Goal: Transaction & Acquisition: Purchase product/service

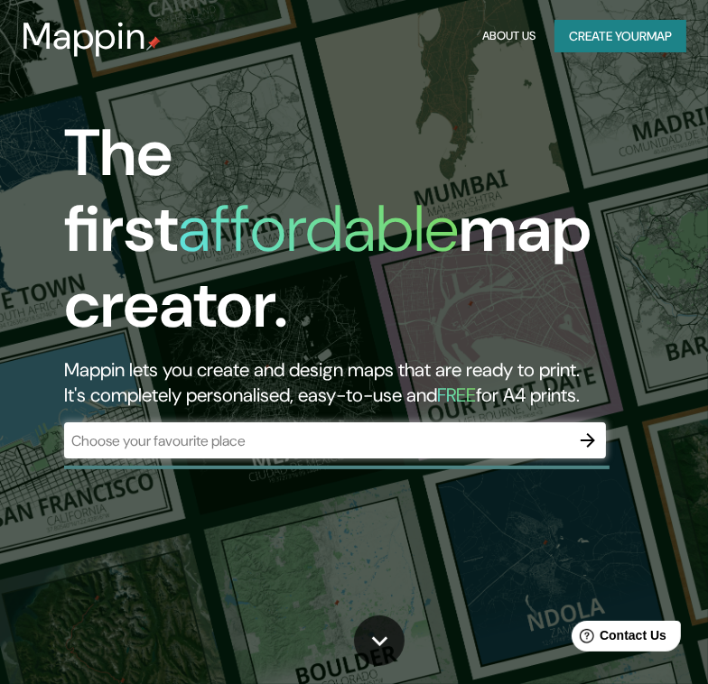
drag, startPoint x: 236, startPoint y: 419, endPoint x: 235, endPoint y: 405, distance: 14.5
click at [236, 418] on div "The first affordable map creator. Mappin lets you create and design maps that a…" at bounding box center [348, 296] width 638 height 361
click at [234, 423] on div "​" at bounding box center [335, 441] width 542 height 36
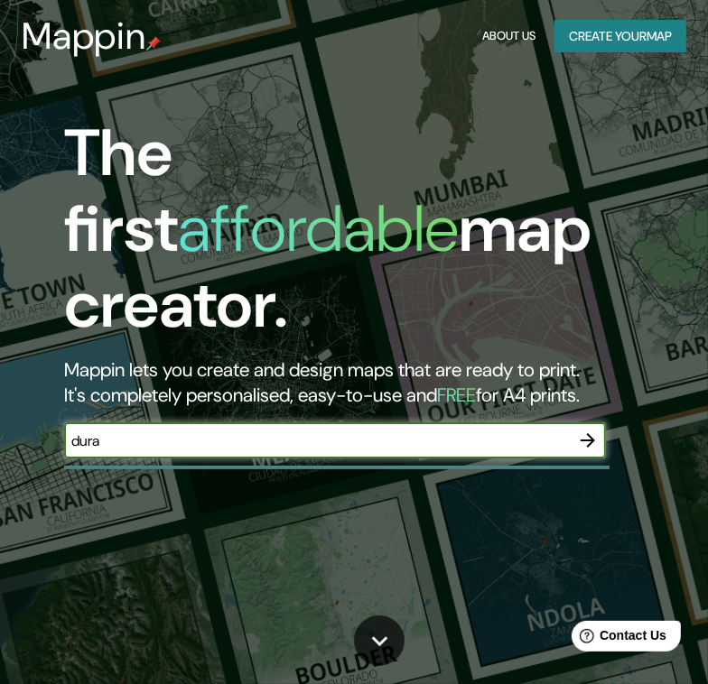
type input "[GEOGRAPHIC_DATA]"
click at [588, 433] on icon "button" at bounding box center [588, 440] width 14 height 14
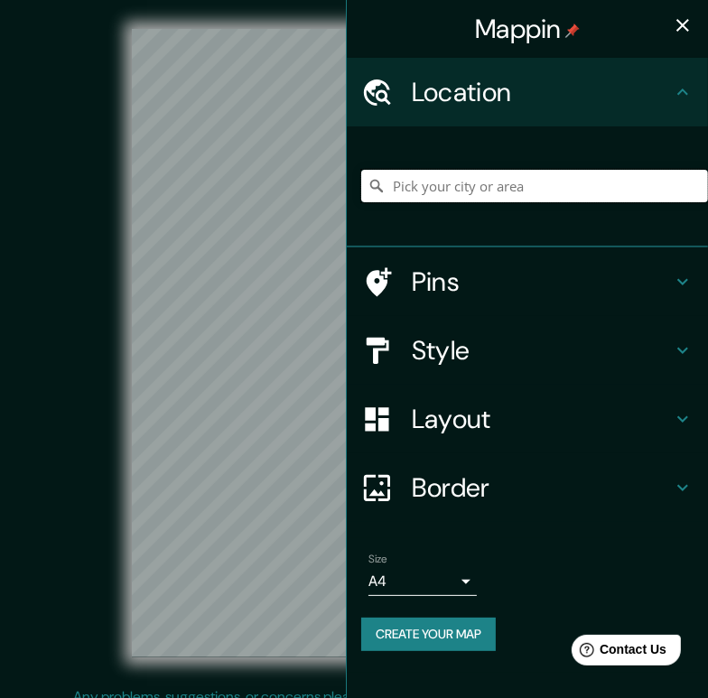
click at [524, 180] on input "Pick your city or area" at bounding box center [534, 186] width 347 height 33
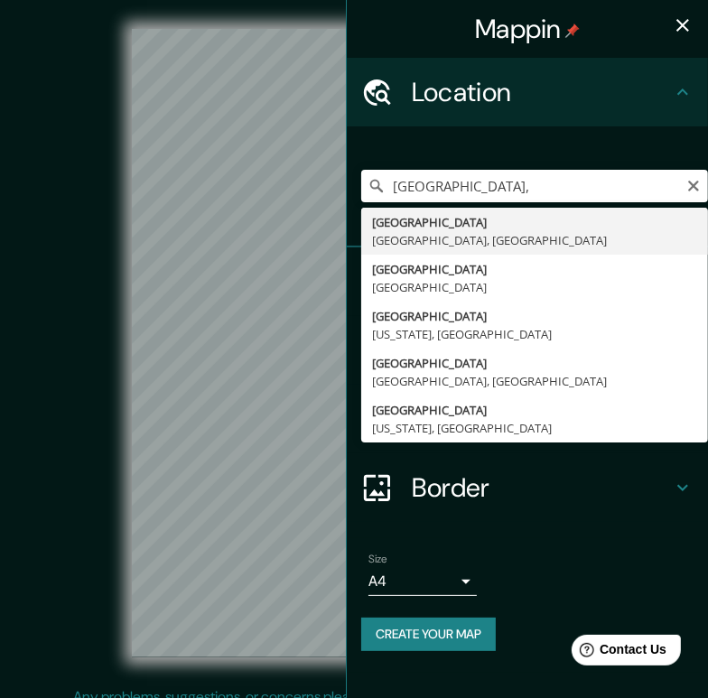
type input "[GEOGRAPHIC_DATA], [GEOGRAPHIC_DATA], [GEOGRAPHIC_DATA]"
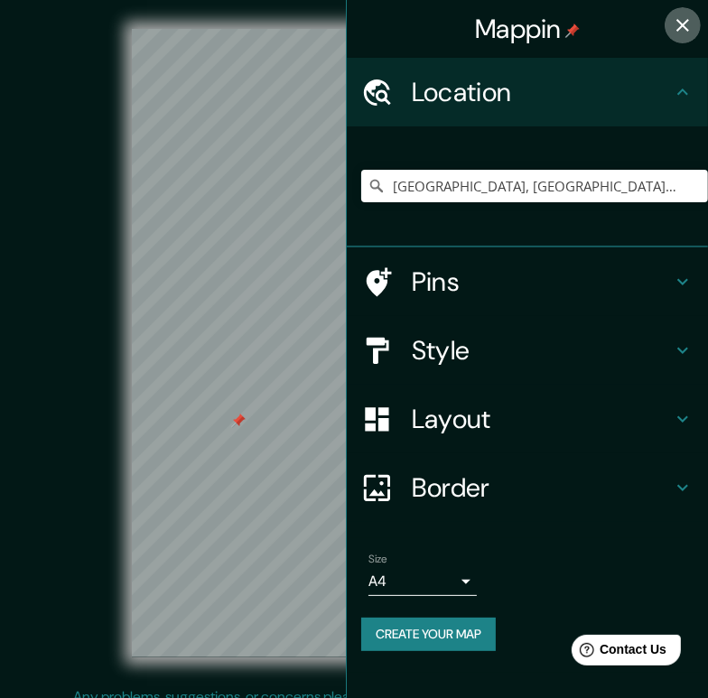
click at [681, 24] on icon "button" at bounding box center [682, 25] width 13 height 13
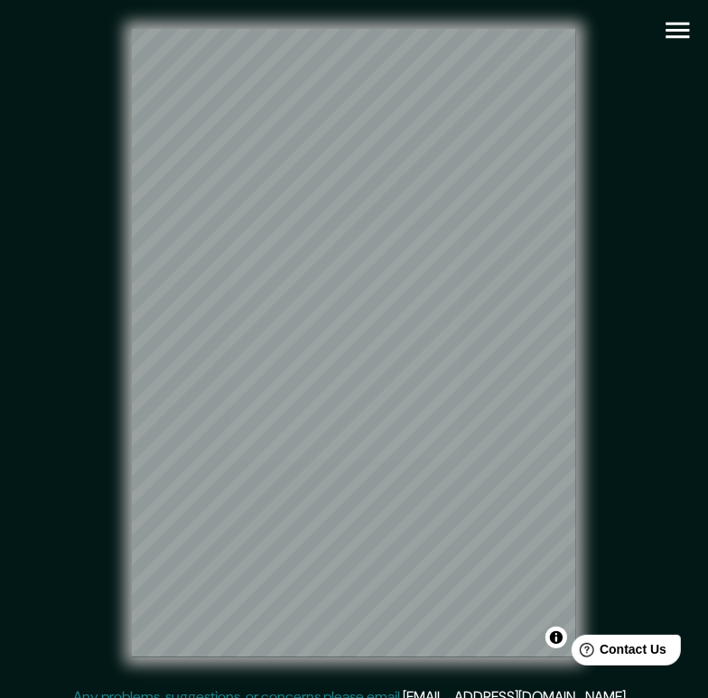
drag, startPoint x: 640, startPoint y: 61, endPoint x: 665, endPoint y: 40, distance: 32.6
click at [665, 40] on icon "button" at bounding box center [678, 30] width 32 height 32
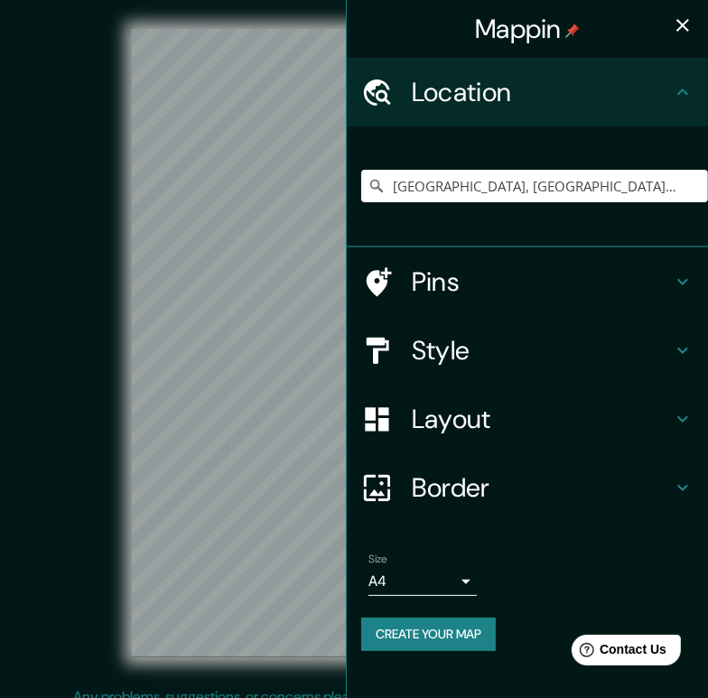
scroll to position [16, 0]
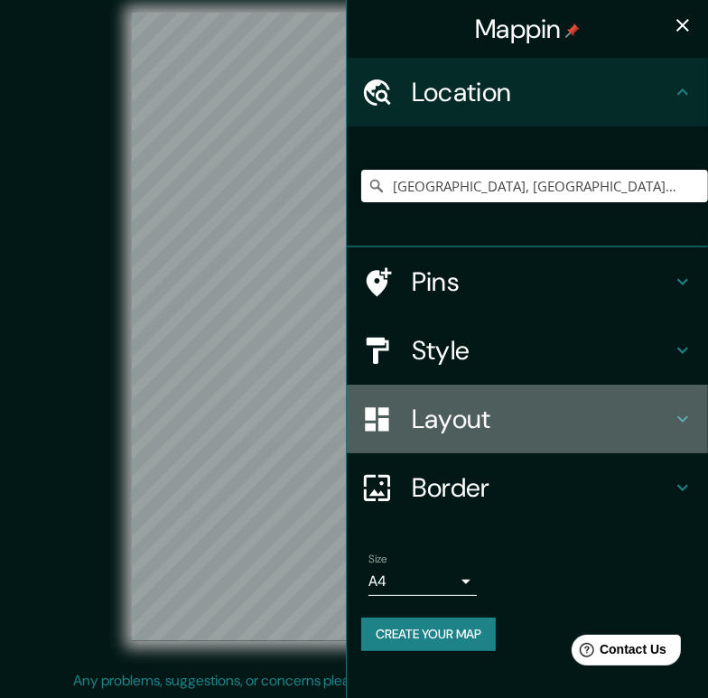
click at [489, 414] on h4 "Layout" at bounding box center [542, 419] width 260 height 33
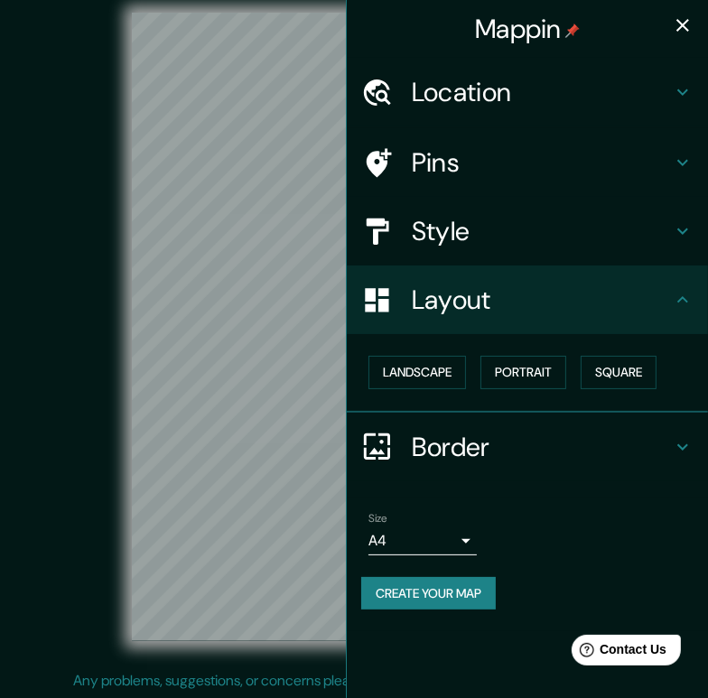
click at [465, 249] on div "Style" at bounding box center [527, 231] width 361 height 69
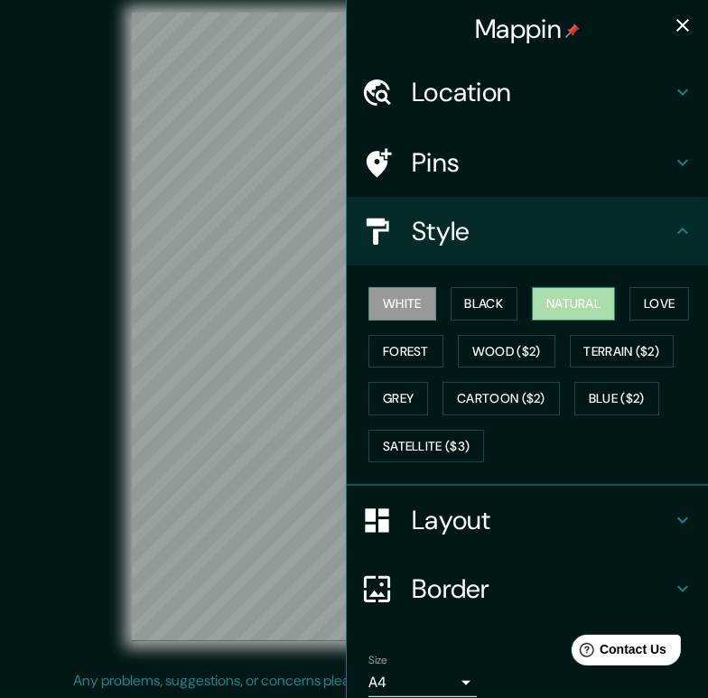
click at [568, 303] on button "Natural" at bounding box center [573, 303] width 83 height 33
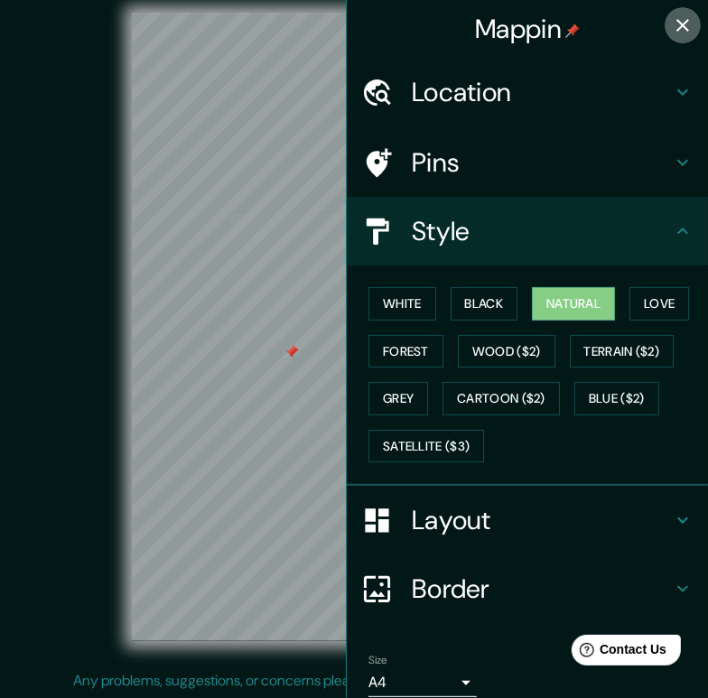
click at [672, 18] on icon "button" at bounding box center [683, 25] width 22 height 22
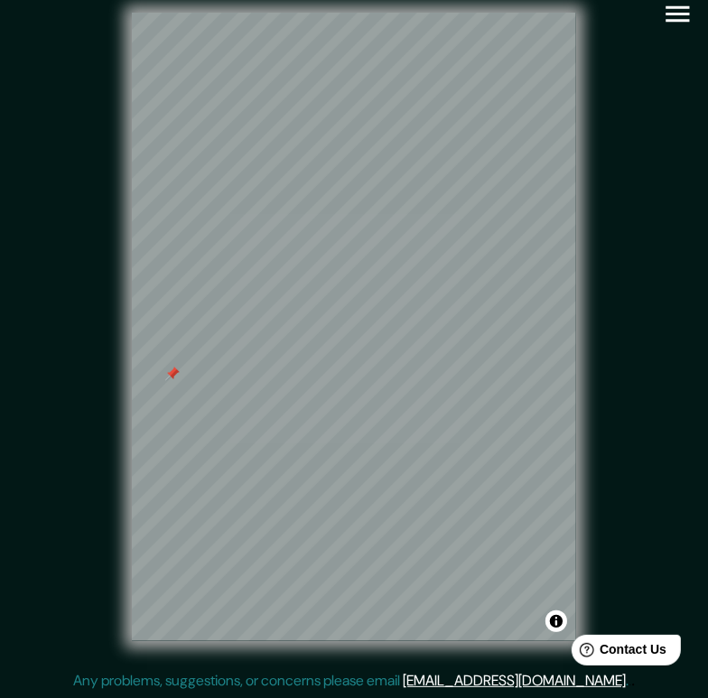
click at [682, 10] on icon "button" at bounding box center [678, 14] width 32 height 32
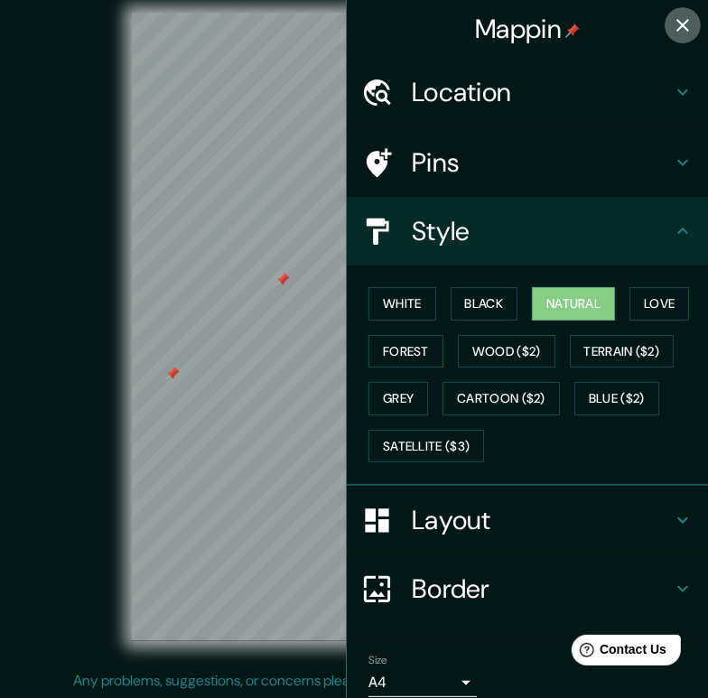
click at [665, 37] on button "button" at bounding box center [683, 25] width 36 height 36
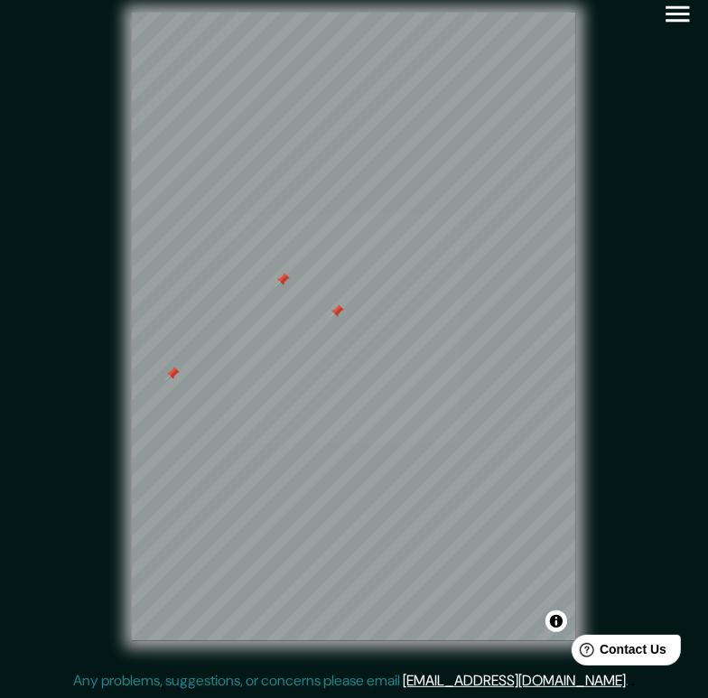
click at [339, 310] on div at bounding box center [337, 311] width 14 height 14
click at [281, 274] on div at bounding box center [282, 280] width 14 height 14
click at [684, 11] on icon "button" at bounding box center [678, 14] width 32 height 32
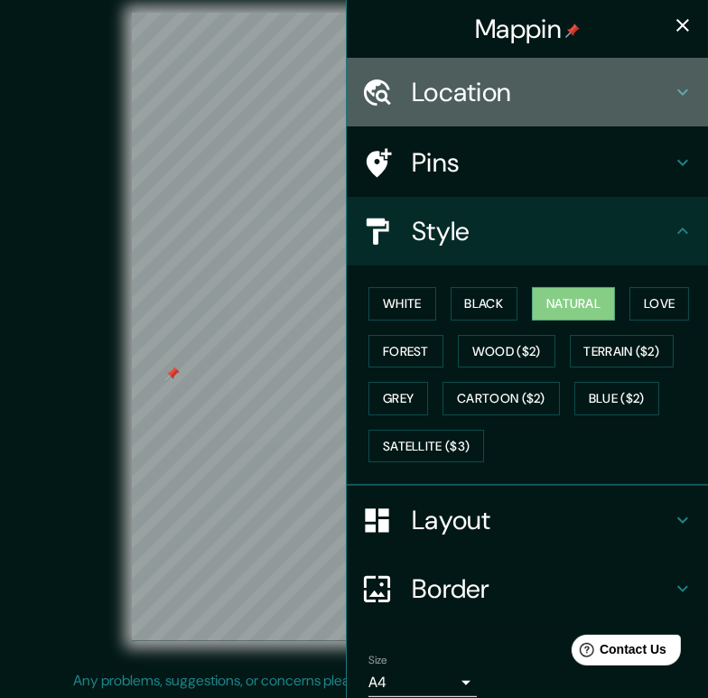
click at [568, 87] on h4 "Location" at bounding box center [542, 92] width 260 height 33
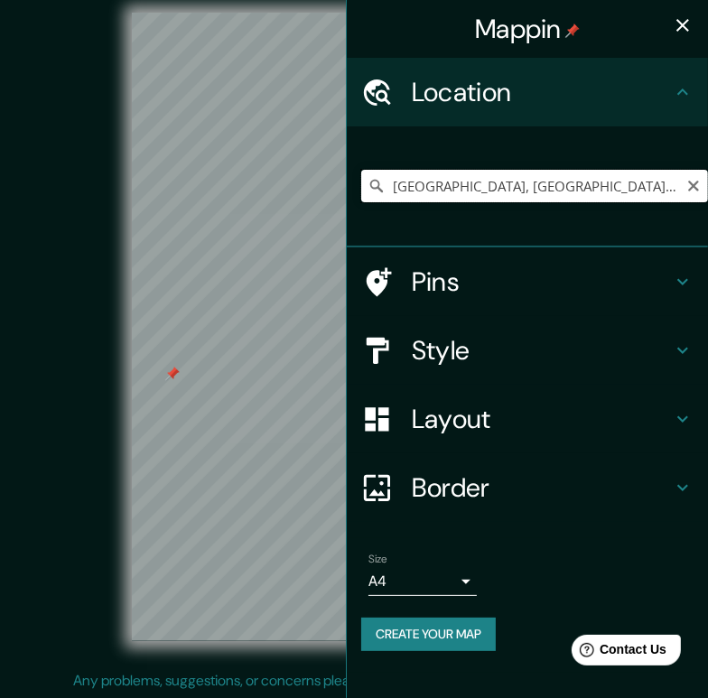
click at [694, 194] on input "[GEOGRAPHIC_DATA], [GEOGRAPHIC_DATA], [GEOGRAPHIC_DATA]" at bounding box center [534, 186] width 347 height 33
click at [694, 191] on icon "Clear" at bounding box center [693, 186] width 14 height 14
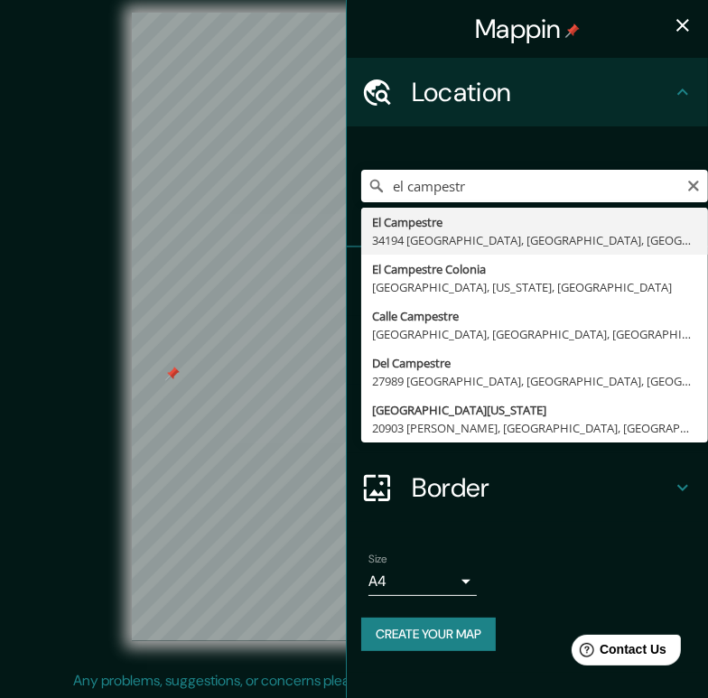
type input "El Campestre, 34194 [GEOGRAPHIC_DATA], [GEOGRAPHIC_DATA], [GEOGRAPHIC_DATA]"
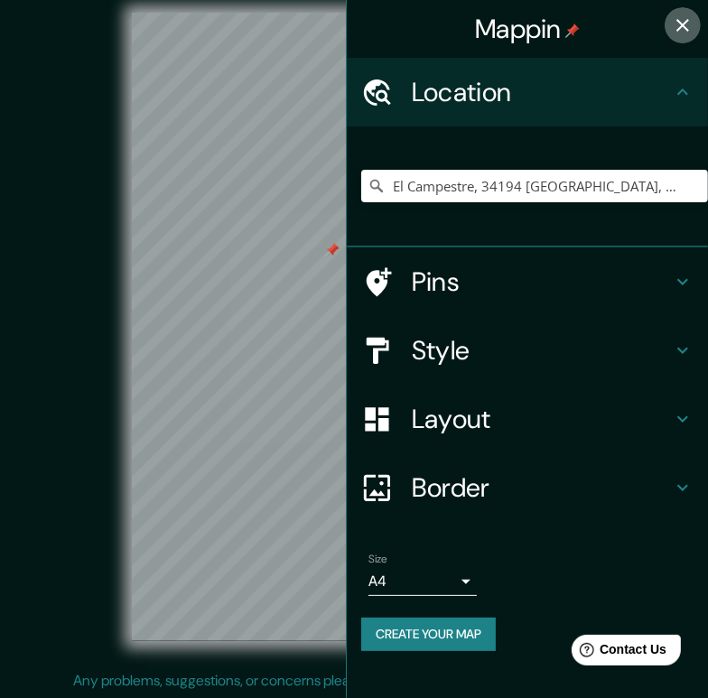
click at [692, 16] on icon "button" at bounding box center [683, 25] width 22 height 22
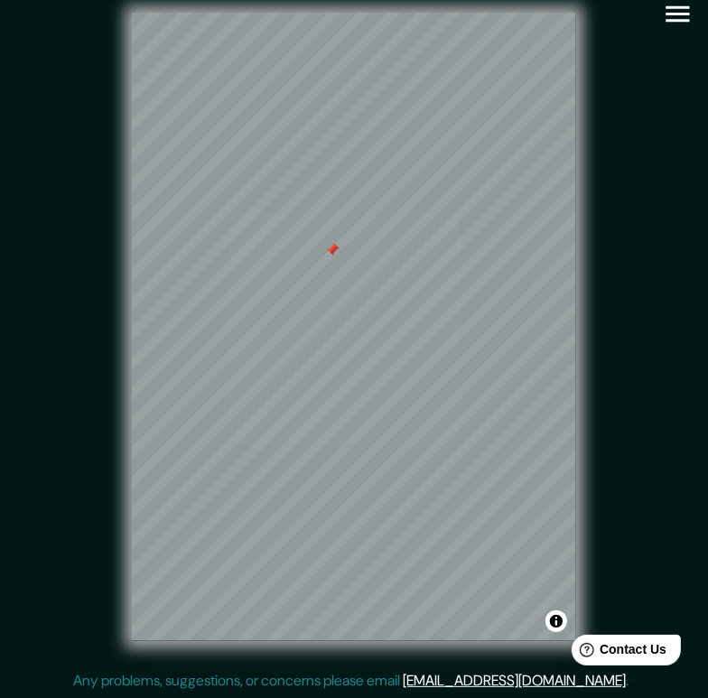
click at [332, 256] on div at bounding box center [332, 250] width 14 height 14
click at [659, 300] on div "© Mapbox © OpenStreetMap Improve this map" at bounding box center [354, 327] width 638 height 629
click at [308, 337] on div at bounding box center [315, 331] width 14 height 14
click at [680, 18] on icon "button" at bounding box center [678, 14] width 32 height 32
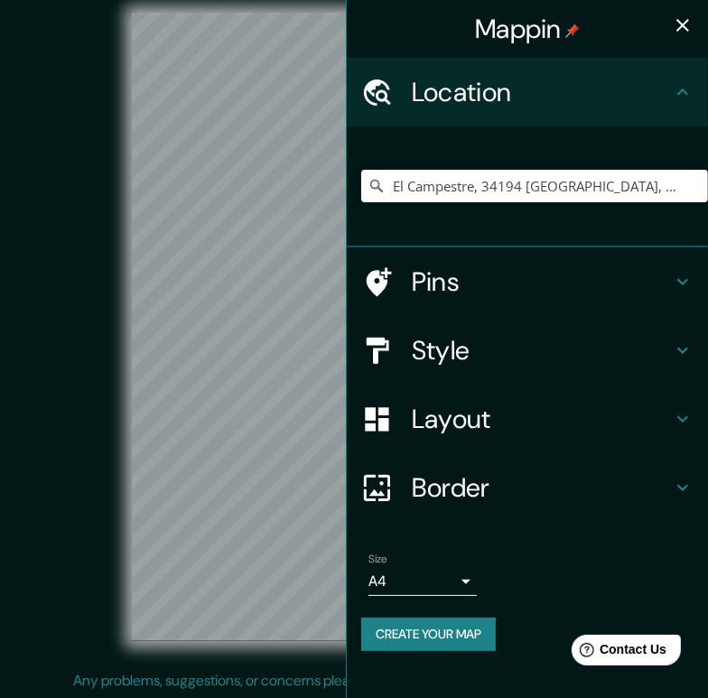
click at [470, 421] on h4 "Layout" at bounding box center [542, 419] width 260 height 33
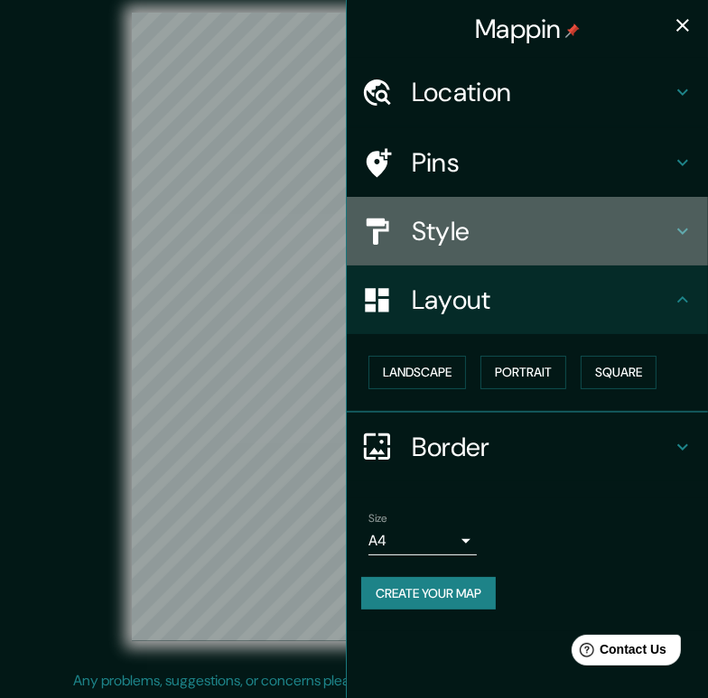
click at [519, 247] on div "Style" at bounding box center [527, 231] width 361 height 69
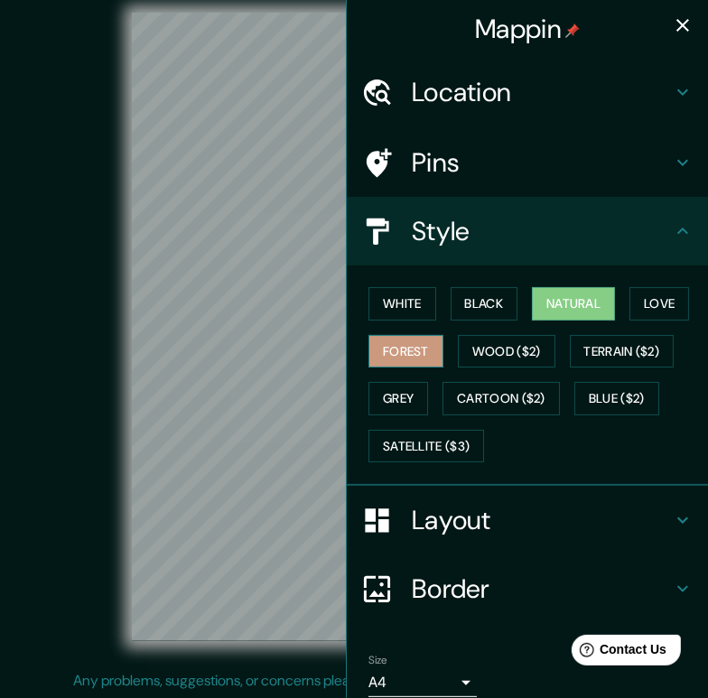
click at [400, 349] on button "Forest" at bounding box center [405, 351] width 75 height 33
click at [307, 349] on div at bounding box center [305, 344] width 14 height 14
click at [672, 19] on icon "button" at bounding box center [683, 25] width 22 height 22
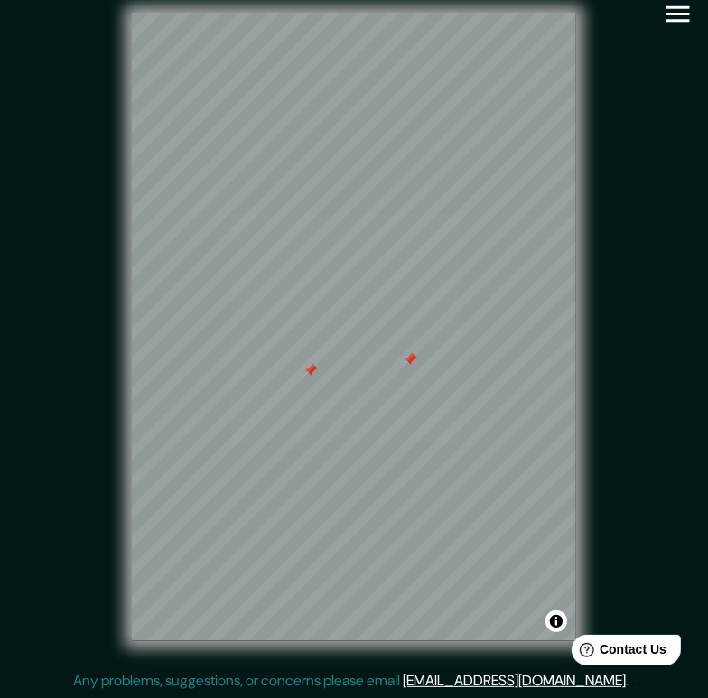
click at [312, 374] on div at bounding box center [310, 370] width 14 height 14
click at [412, 362] on div at bounding box center [410, 359] width 14 height 14
click at [682, 16] on icon "button" at bounding box center [678, 14] width 32 height 32
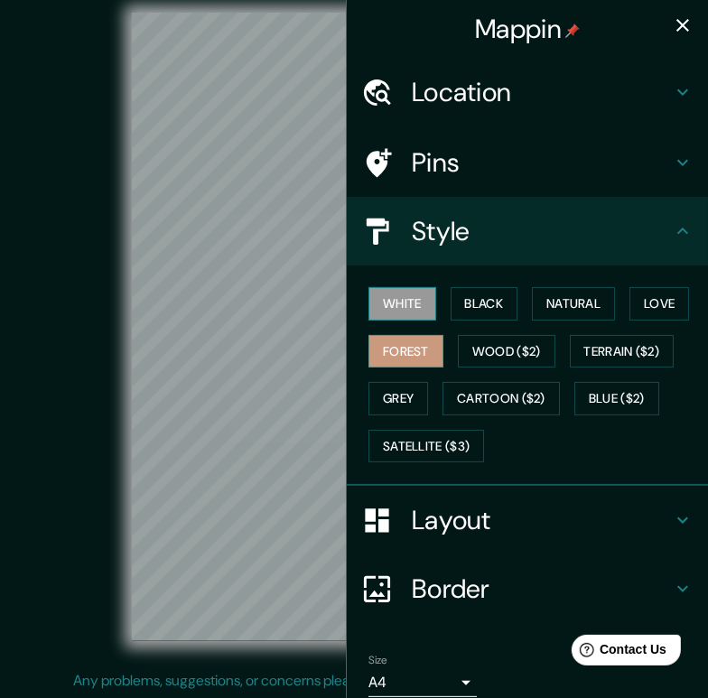
click at [407, 314] on button "White" at bounding box center [402, 303] width 68 height 33
click at [672, 18] on icon "button" at bounding box center [683, 25] width 22 height 22
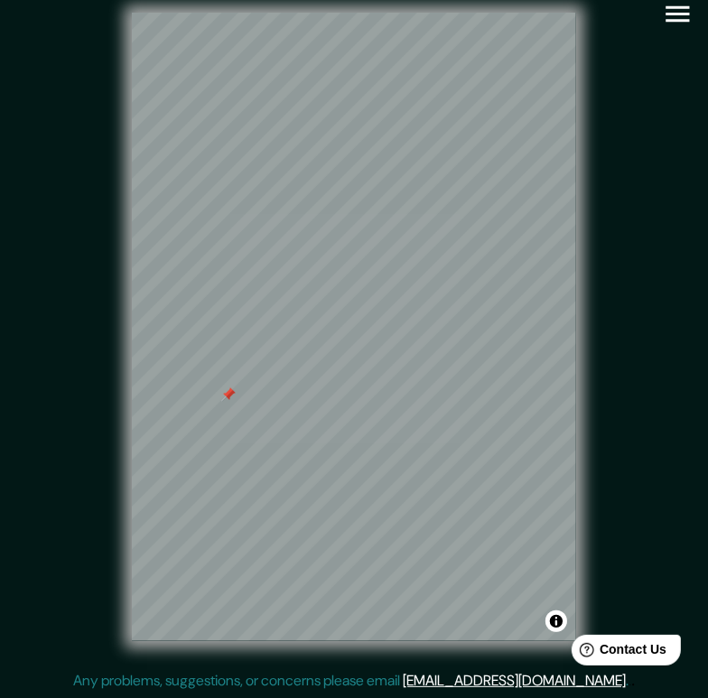
click at [225, 400] on div at bounding box center [228, 394] width 14 height 14
click at [675, 15] on icon "button" at bounding box center [678, 14] width 32 height 32
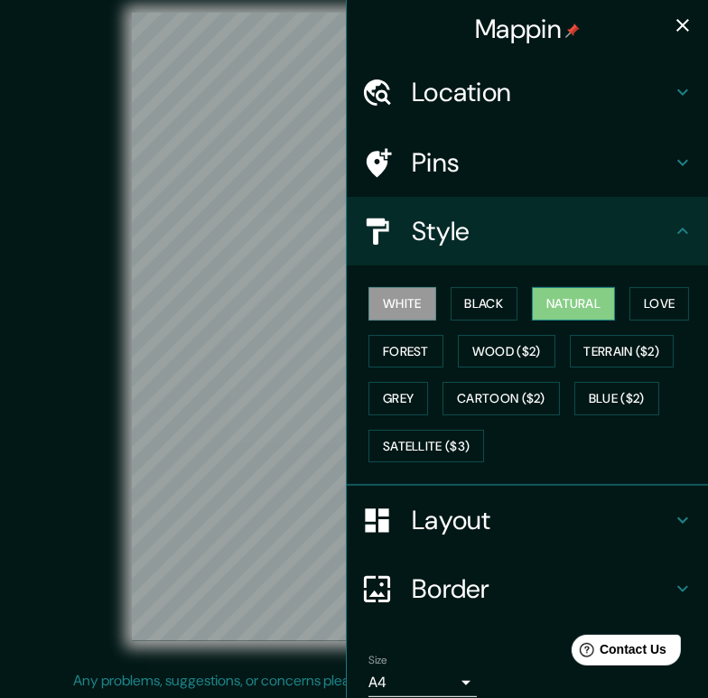
click at [560, 306] on button "Natural" at bounding box center [573, 303] width 83 height 33
click at [672, 19] on icon "button" at bounding box center [683, 25] width 22 height 22
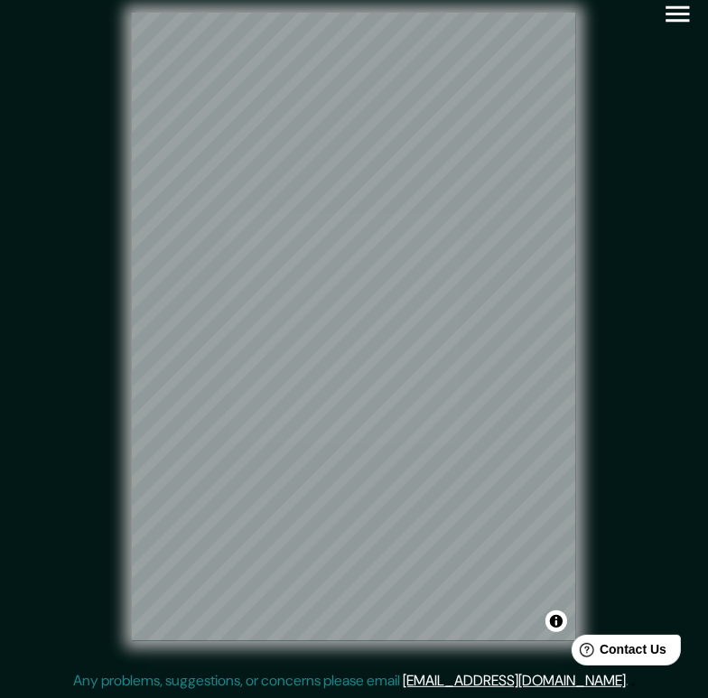
click at [627, 251] on div "© Mapbox © OpenStreetMap Improve this map" at bounding box center [354, 327] width 638 height 629
click at [389, 328] on div at bounding box center [390, 324] width 14 height 14
